Goal: Information Seeking & Learning: Check status

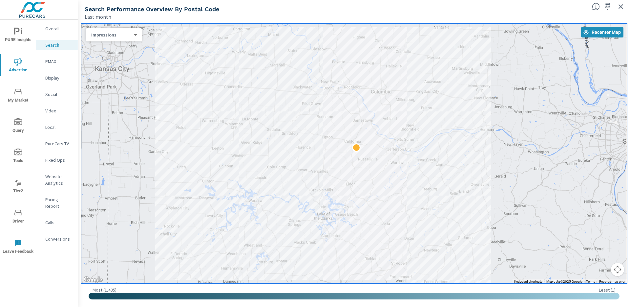
click at [620, 6] on icon "button" at bounding box center [621, 6] width 5 height 5
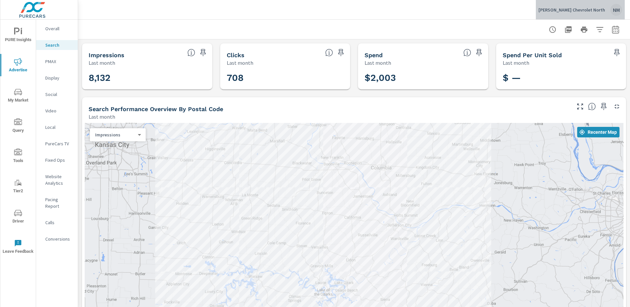
click at [621, 5] on div "Ed Morse Chevrolet North NM" at bounding box center [581, 10] width 84 height 12
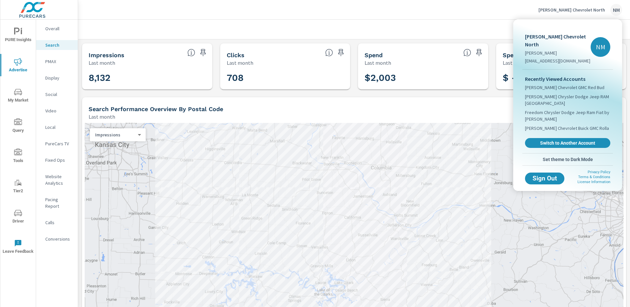
click at [592, 11] on div at bounding box center [315, 153] width 630 height 307
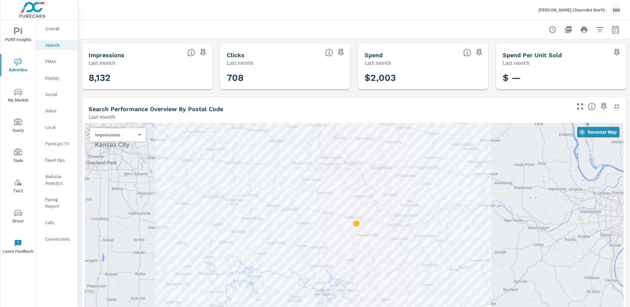
click at [588, 11] on p "Ed Morse Chevrolet North" at bounding box center [572, 10] width 67 height 6
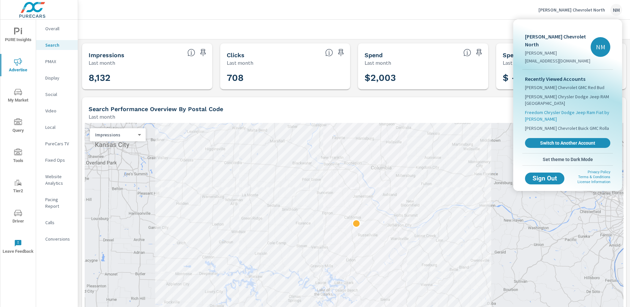
click at [585, 109] on span "Freedom Chrysler Dodge Jeep Ram Fiat by [PERSON_NAME]" at bounding box center [567, 115] width 85 height 13
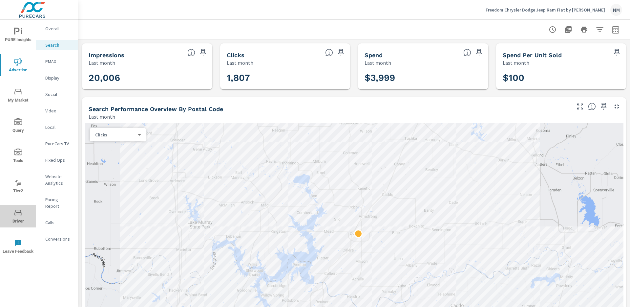
click at [21, 214] on icon "nav menu" at bounding box center [18, 213] width 8 height 8
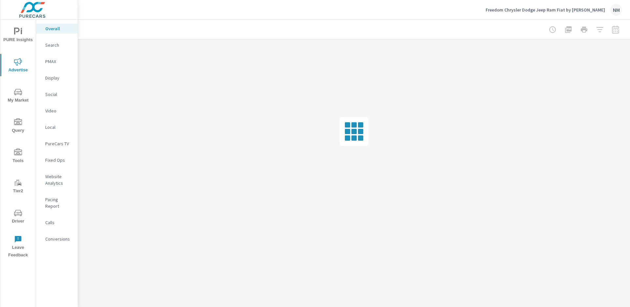
click at [53, 45] on p "Search" at bounding box center [58, 45] width 27 height 7
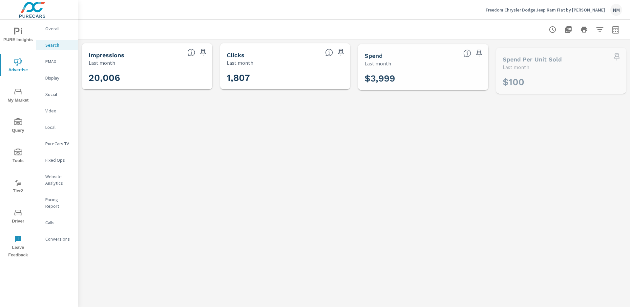
click at [53, 62] on p "PMAX" at bounding box center [58, 61] width 27 height 7
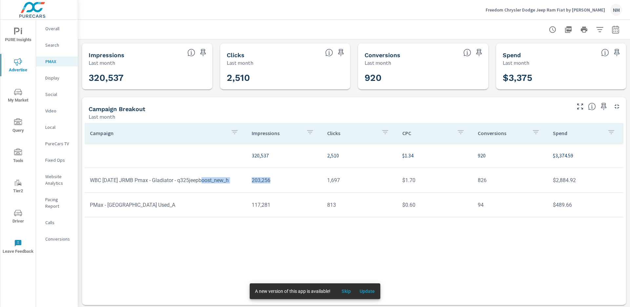
drag, startPoint x: 205, startPoint y: 181, endPoint x: 354, endPoint y: 181, distance: 149.0
click at [350, 181] on tr "WBC Jul25 JRMB Pmax - Gladiator - q325jeepboost_new_h 203,256 1,697 $1.70 826 $…" at bounding box center [354, 180] width 539 height 25
click at [354, 181] on td "1,697" at bounding box center [359, 180] width 75 height 17
drag, startPoint x: 100, startPoint y: 179, endPoint x: 234, endPoint y: 183, distance: 134.3
click at [218, 182] on td "WBC Jul25 JRMB Pmax - Gladiator - q325jeepboost_new_h" at bounding box center [166, 180] width 162 height 17
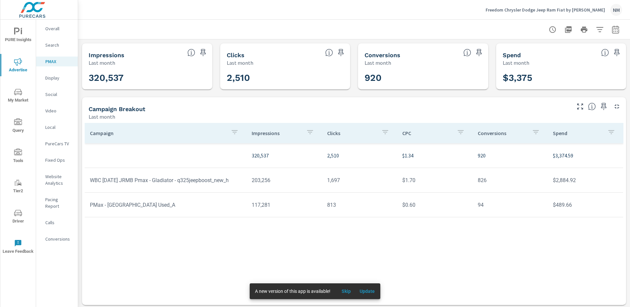
click at [234, 183] on td "WBC Jul25 JRMB Pmax - Gladiator - q325jeepboost_new_h" at bounding box center [166, 180] width 162 height 17
click at [367, 290] on span "Update" at bounding box center [367, 291] width 16 height 6
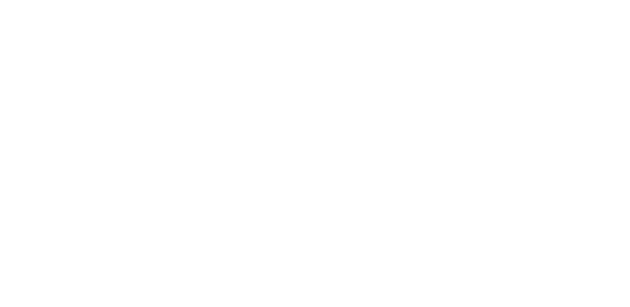
click at [612, 0] on html at bounding box center [315, 0] width 630 height 0
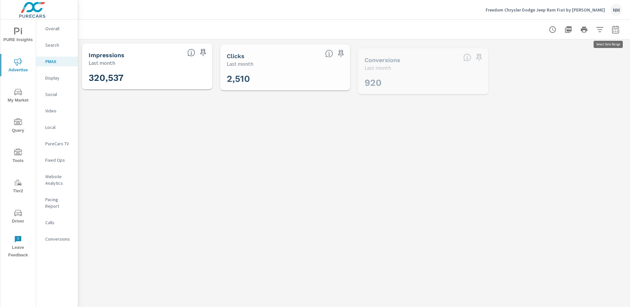
click at [613, 31] on icon "button" at bounding box center [615, 30] width 4 height 3
select select "Last month"
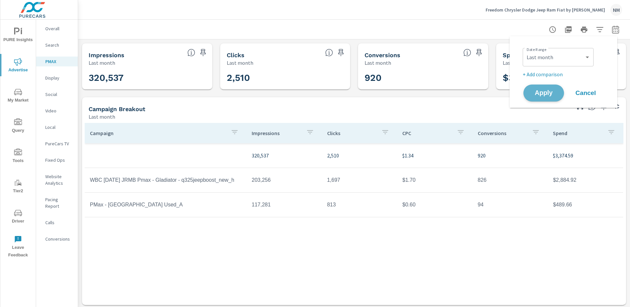
click at [548, 92] on span "Apply" at bounding box center [543, 93] width 27 height 6
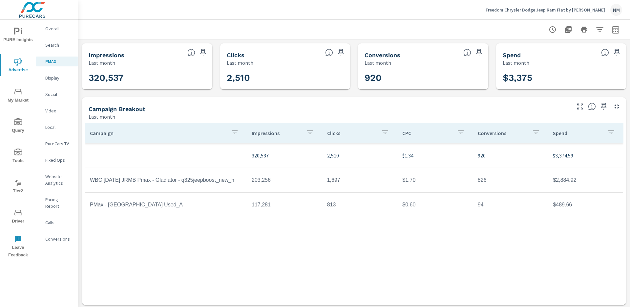
click at [52, 42] on p "Search" at bounding box center [58, 45] width 27 height 7
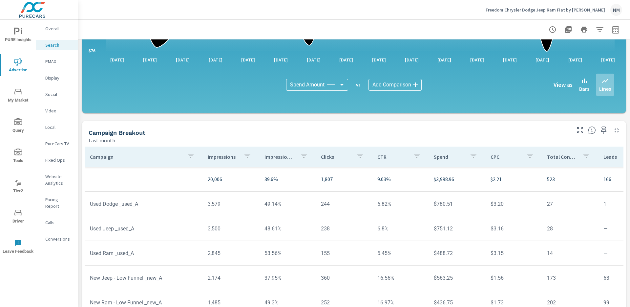
scroll to position [433, 0]
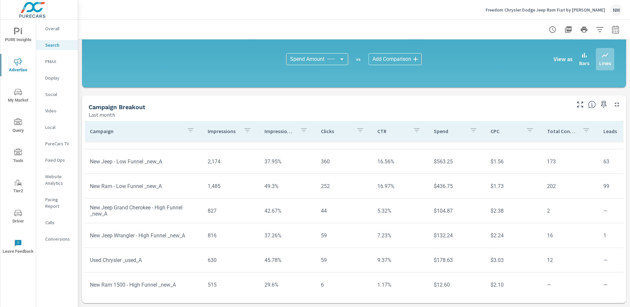
scroll to position [229, 0]
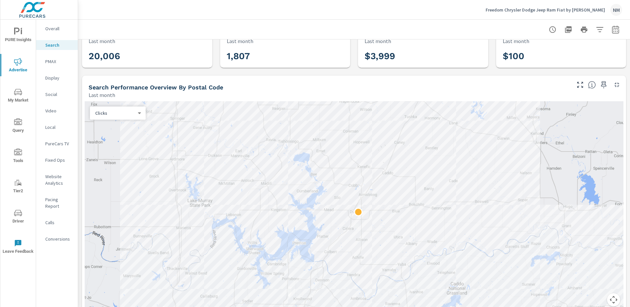
scroll to position [41, 0]
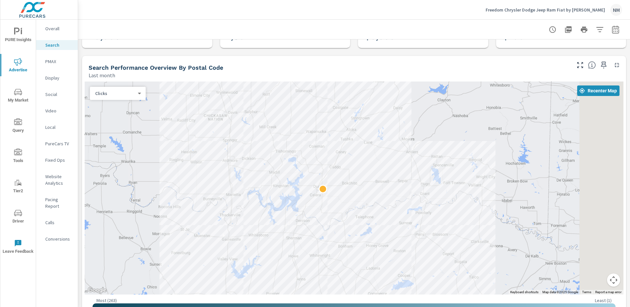
drag, startPoint x: 453, startPoint y: 151, endPoint x: 371, endPoint y: 172, distance: 85.0
click at [371, 172] on div at bounding box center [354, 187] width 539 height 213
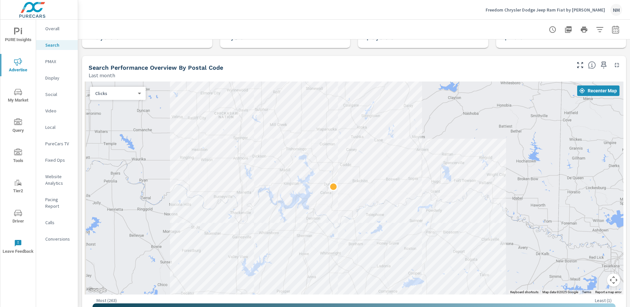
drag, startPoint x: 422, startPoint y: 158, endPoint x: 437, endPoint y: 148, distance: 17.7
click at [437, 148] on div at bounding box center [354, 187] width 539 height 213
click at [57, 29] on p "Overall" at bounding box center [58, 28] width 27 height 7
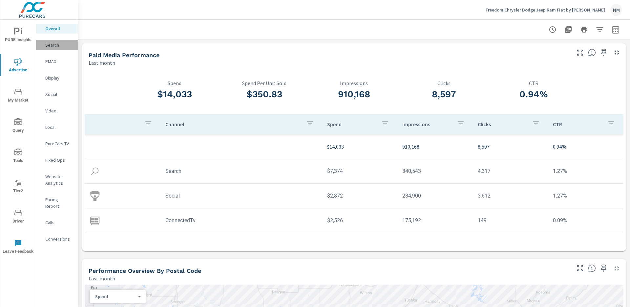
click at [46, 42] on p "Search" at bounding box center [58, 45] width 27 height 7
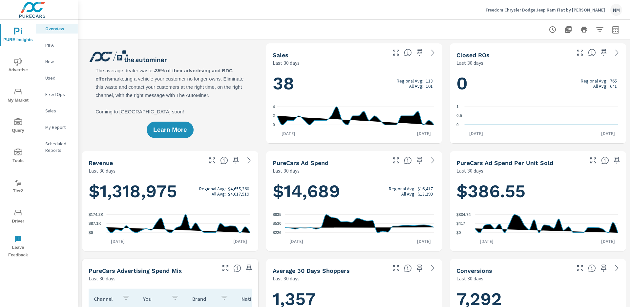
click at [52, 61] on p "New" at bounding box center [58, 61] width 27 height 7
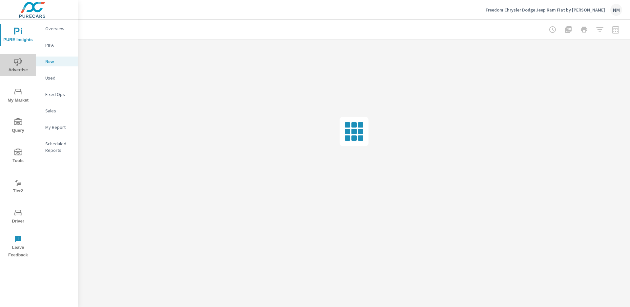
click at [16, 66] on span "Advertise" at bounding box center [18, 66] width 32 height 16
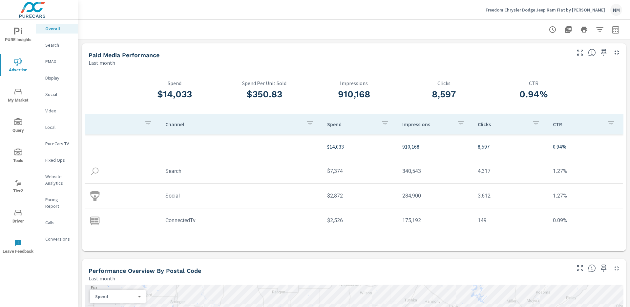
drag, startPoint x: 612, startPoint y: 31, endPoint x: 610, endPoint y: 35, distance: 4.7
click at [612, 31] on icon "button" at bounding box center [616, 30] width 8 height 8
select select "Last month"
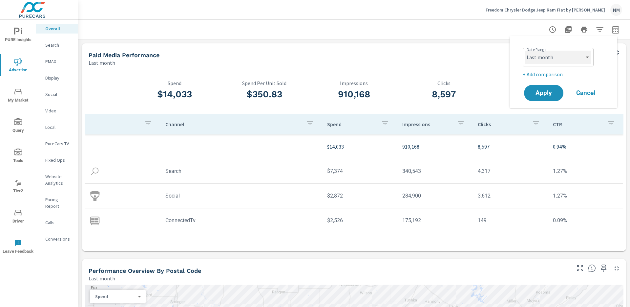
click at [565, 54] on select "Custom [DATE] Last week Last 7 days Last 14 days Last 30 days Last 45 days Last…" at bounding box center [558, 57] width 66 height 13
click at [551, 70] on p "+ Add comparison" at bounding box center [565, 74] width 84 height 8
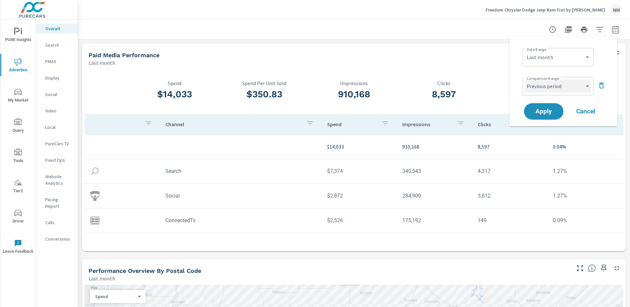
click at [552, 91] on select "Custom Previous period Previous month Previous year" at bounding box center [558, 85] width 66 height 13
select select "Previous month"
click at [548, 109] on span "Apply" at bounding box center [543, 111] width 27 height 6
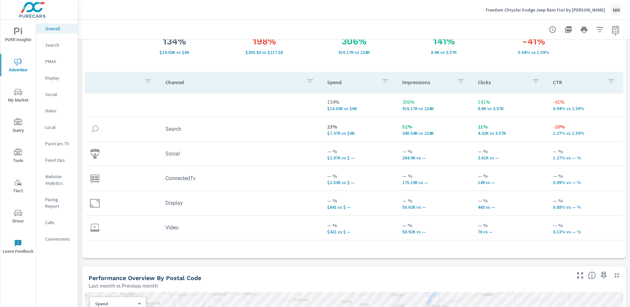
scroll to position [63, 0]
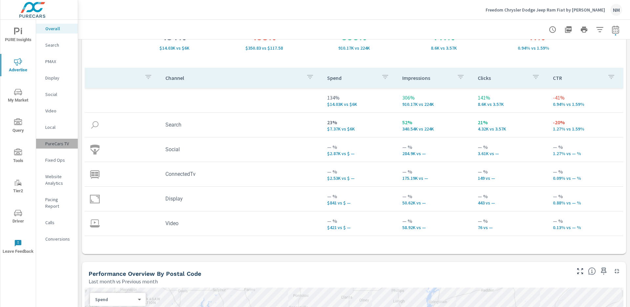
click at [54, 142] on p "PureCars TV" at bounding box center [58, 143] width 27 height 7
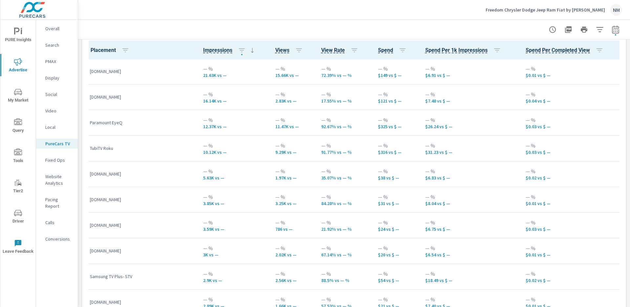
scroll to position [108, 0]
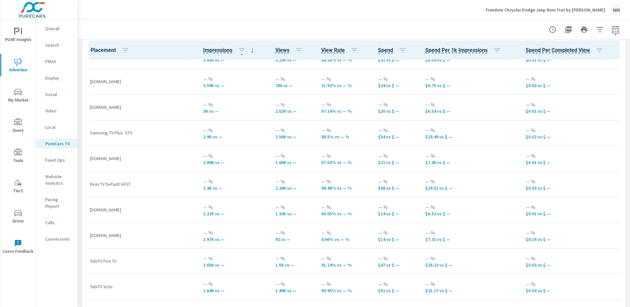
scroll to position [199, 0]
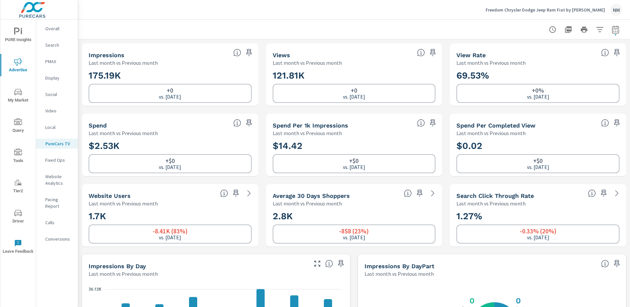
click at [53, 44] on p "Search" at bounding box center [58, 45] width 27 height 7
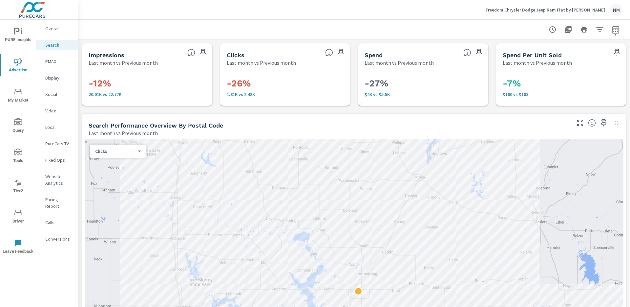
click at [19, 218] on span "Driver" at bounding box center [18, 217] width 32 height 16
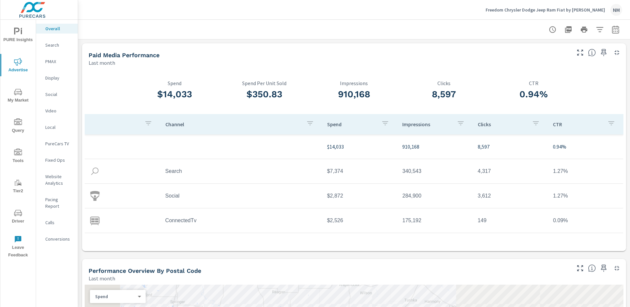
click at [59, 45] on p "Search" at bounding box center [58, 45] width 27 height 7
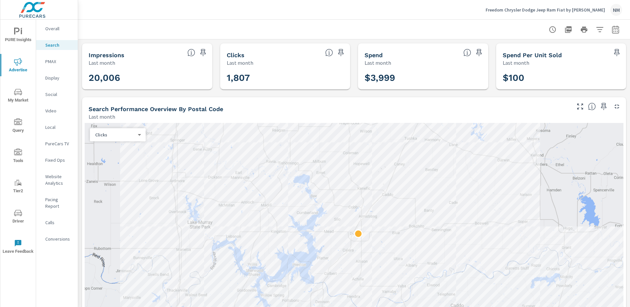
click at [609, 28] on button "button" at bounding box center [615, 29] width 13 height 13
select select "Last month"
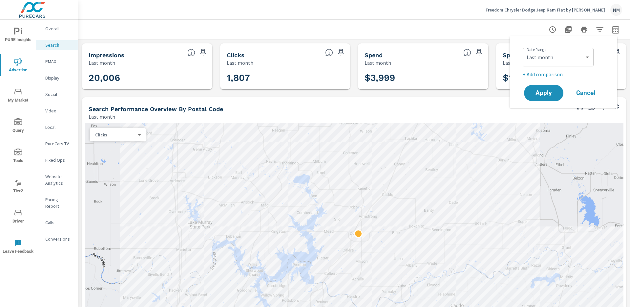
click at [551, 73] on p "+ Add comparison" at bounding box center [565, 74] width 84 height 8
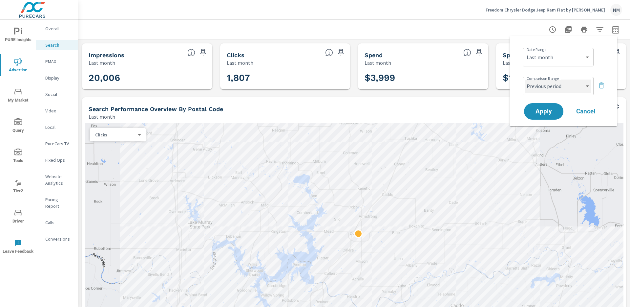
click at [551, 89] on select "Custom Previous period Previous month Previous year" at bounding box center [558, 85] width 66 height 13
select select "Previous month"
click at [550, 114] on span "Apply" at bounding box center [543, 111] width 27 height 6
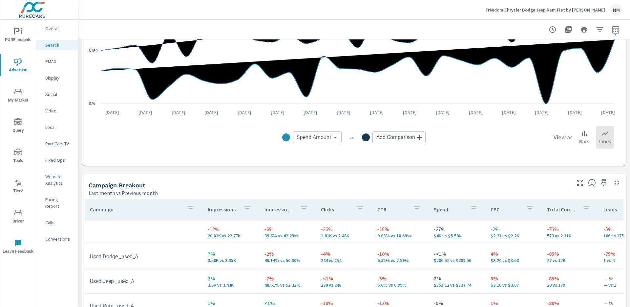
scroll to position [543, 0]
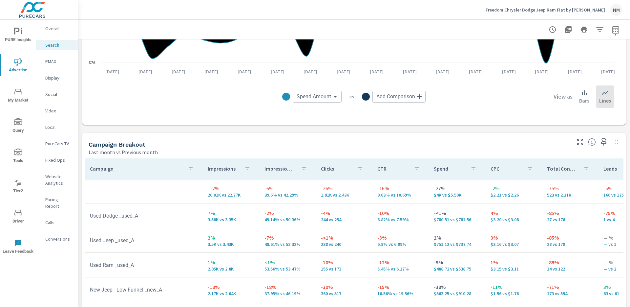
click at [573, 13] on div "Freedom Chrysler Dodge Jeep Ram Fiat by Ed Morse NM" at bounding box center [554, 10] width 137 height 12
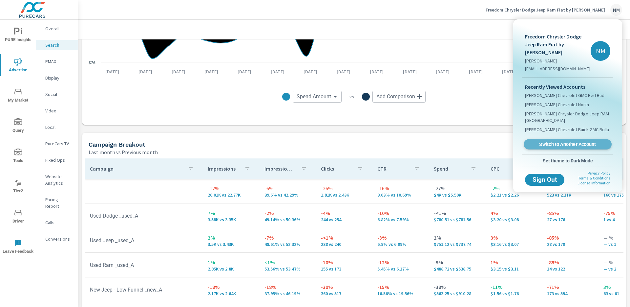
click at [566, 141] on span "Switch to Another Account" at bounding box center [567, 144] width 80 height 6
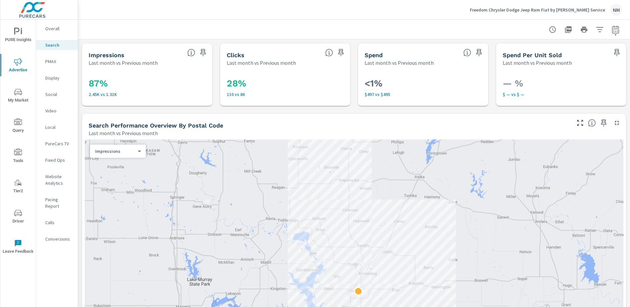
click at [619, 28] on div at bounding box center [354, 29] width 552 height 19
click at [612, 30] on icon "button" at bounding box center [615, 29] width 7 height 8
select select "Last month"
select select "Previous month"
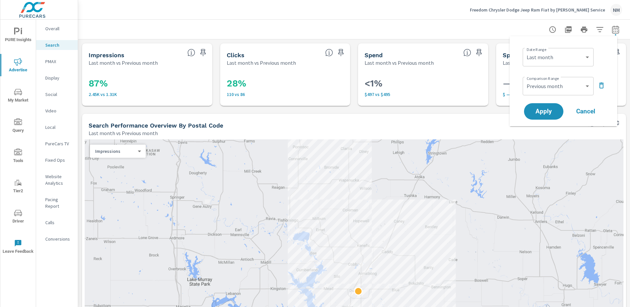
click at [619, 53] on div at bounding box center [617, 50] width 17 height 14
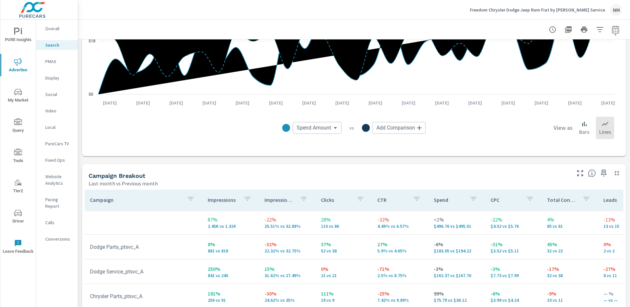
scroll to position [584, 0]
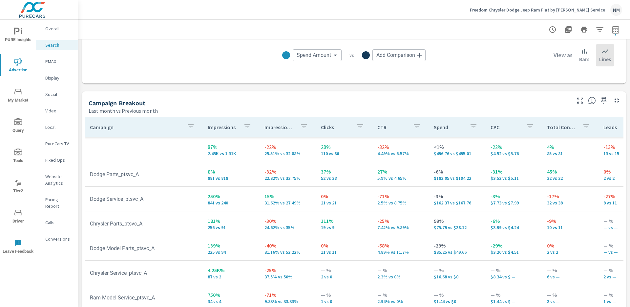
click at [54, 95] on p "Social" at bounding box center [58, 94] width 27 height 7
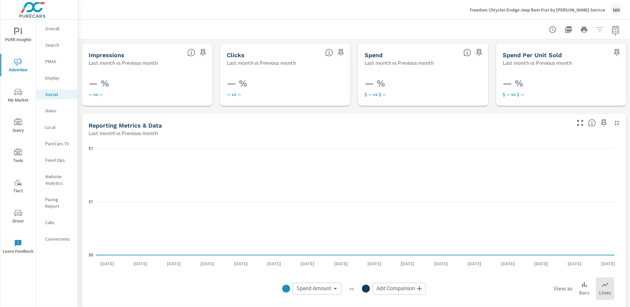
click at [571, 10] on p "Freedom Chrysler Dodge Jeep Ram Fiat by [PERSON_NAME] Service" at bounding box center [537, 10] width 135 height 6
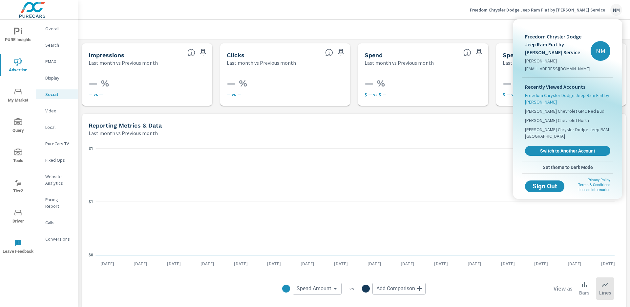
click at [561, 96] on span "Freedom Chrysler Dodge Jeep Ram Fiat by [PERSON_NAME]" at bounding box center [567, 98] width 85 height 13
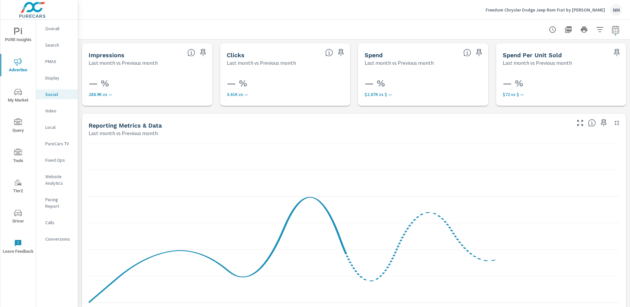
click at [613, 30] on icon "button" at bounding box center [616, 30] width 8 height 8
select select "Last month"
select select "Previous month"
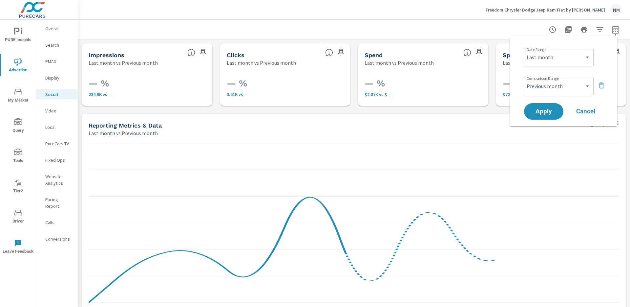
click at [613, 30] on icon "button" at bounding box center [616, 30] width 8 height 8
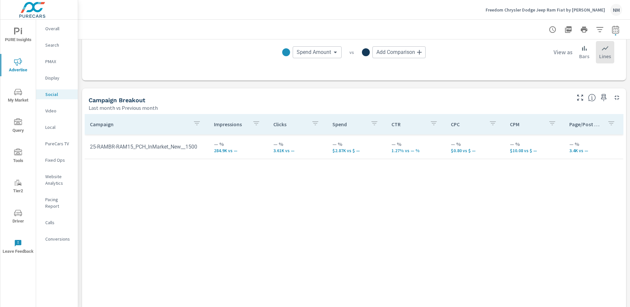
scroll to position [224, 0]
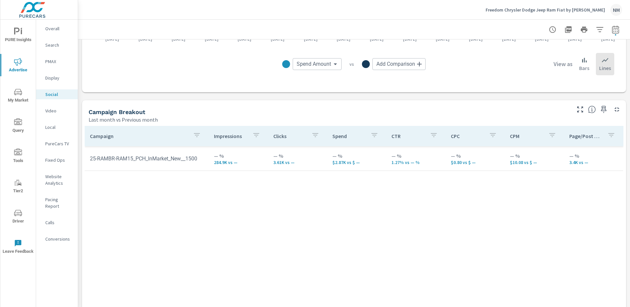
click at [613, 35] on div at bounding box center [584, 29] width 76 height 13
click at [614, 32] on icon "button" at bounding box center [615, 29] width 7 height 8
select select "Last month"
select select "Previous month"
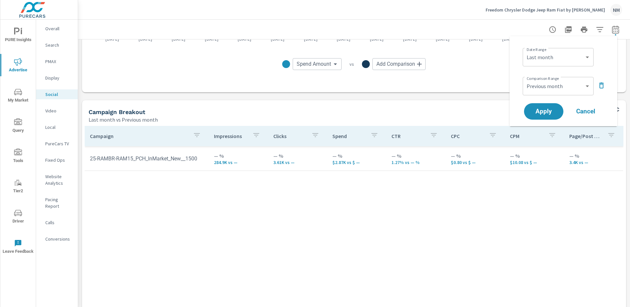
drag, startPoint x: 601, startPoint y: 84, endPoint x: 594, endPoint y: 88, distance: 8.2
click at [601, 84] on icon "button" at bounding box center [601, 85] width 5 height 6
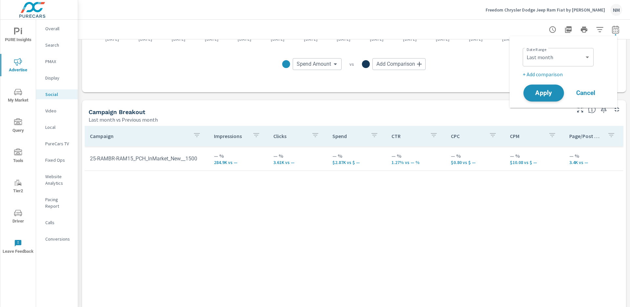
click at [537, 96] on span "Apply" at bounding box center [543, 93] width 27 height 6
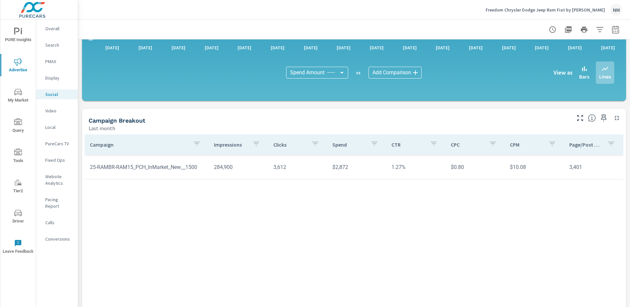
scroll to position [163, 0]
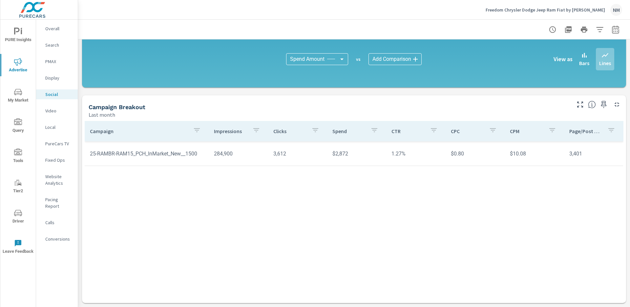
click at [141, 157] on td "25-RAMBR-RAM15_PCH_InMarket_New__1500" at bounding box center [147, 153] width 124 height 17
